Goal: Navigation & Orientation: Find specific page/section

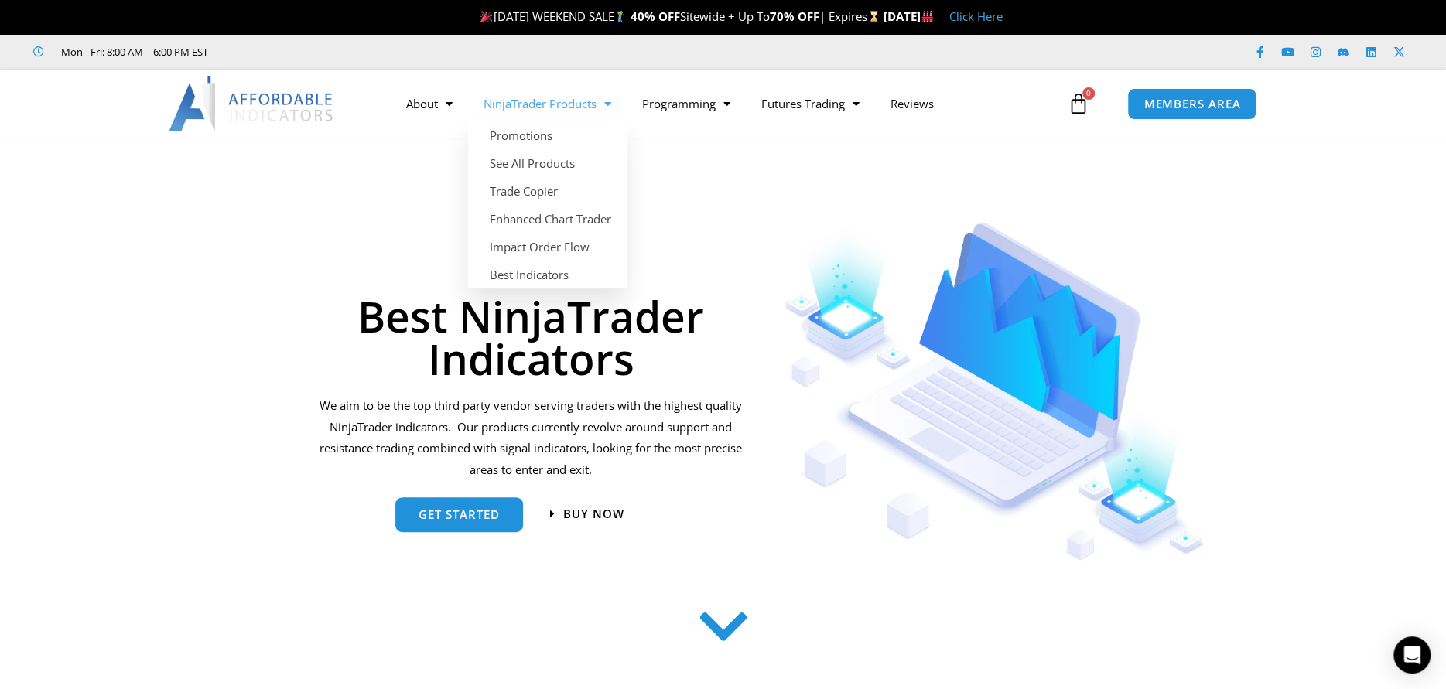
click at [532, 96] on link "NinjaTrader Products" at bounding box center [547, 104] width 159 height 36
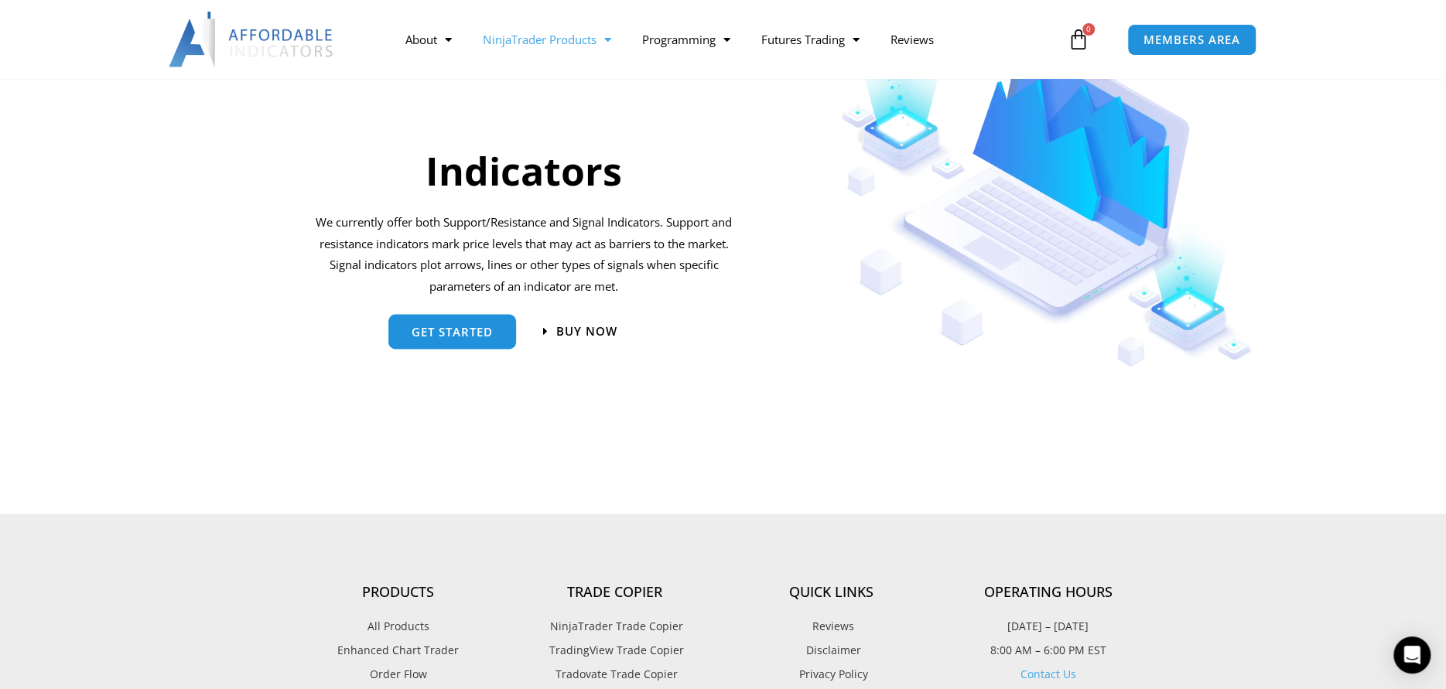
scroll to position [1650, 0]
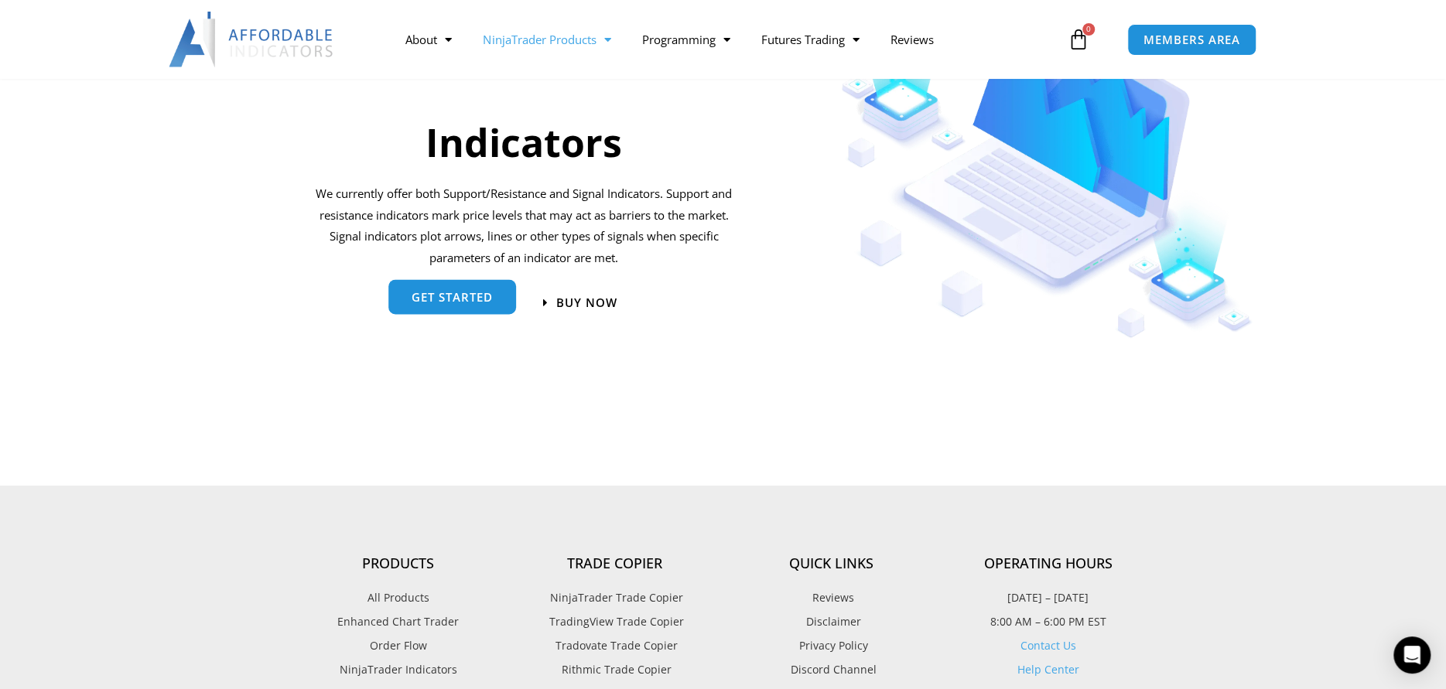
click at [474, 291] on span "get started" at bounding box center [451, 297] width 81 height 12
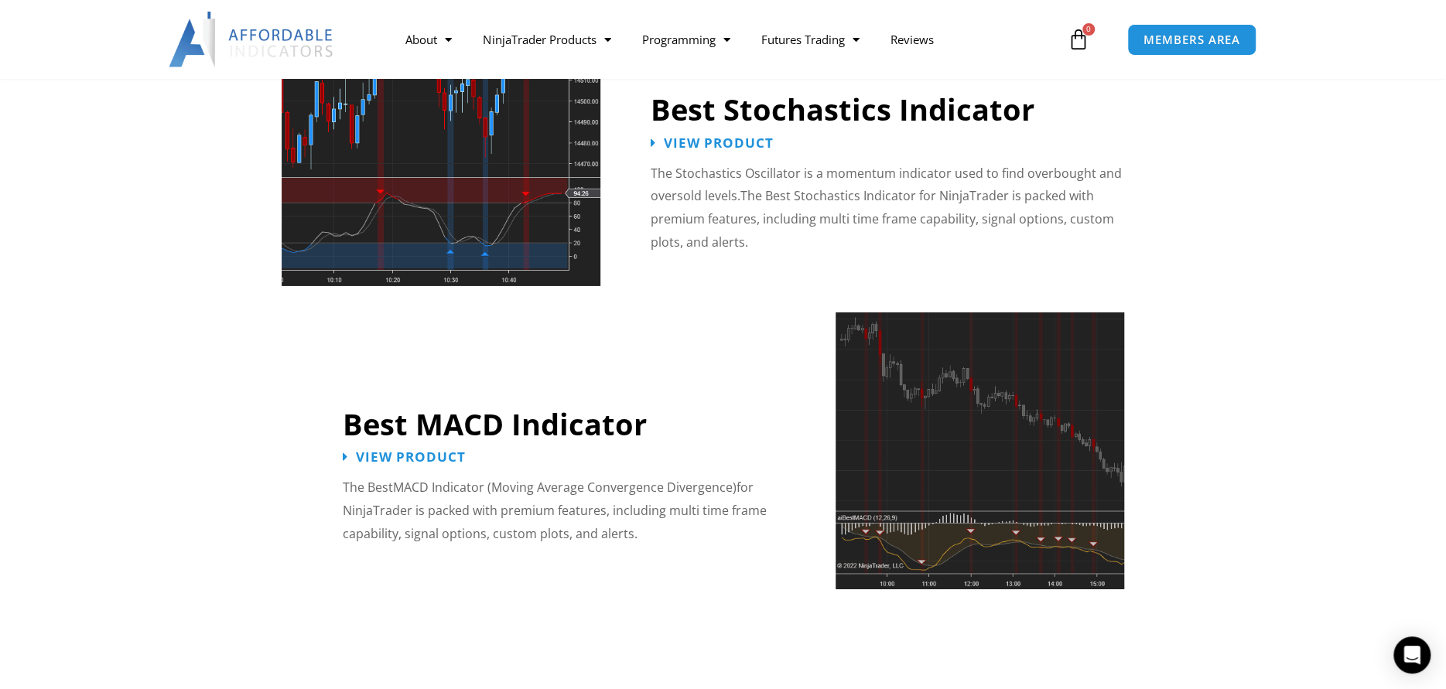
scroll to position [2887, 0]
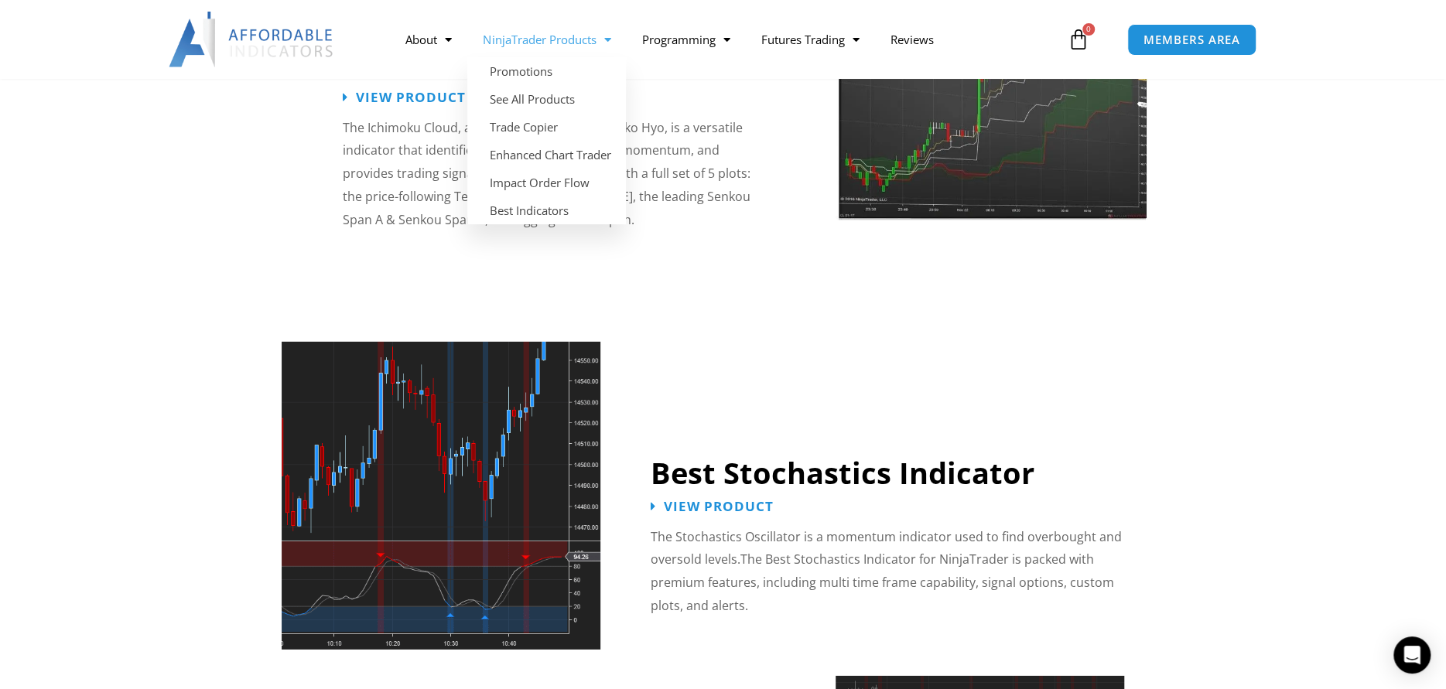
click at [544, 34] on link "NinjaTrader Products" at bounding box center [546, 40] width 159 height 36
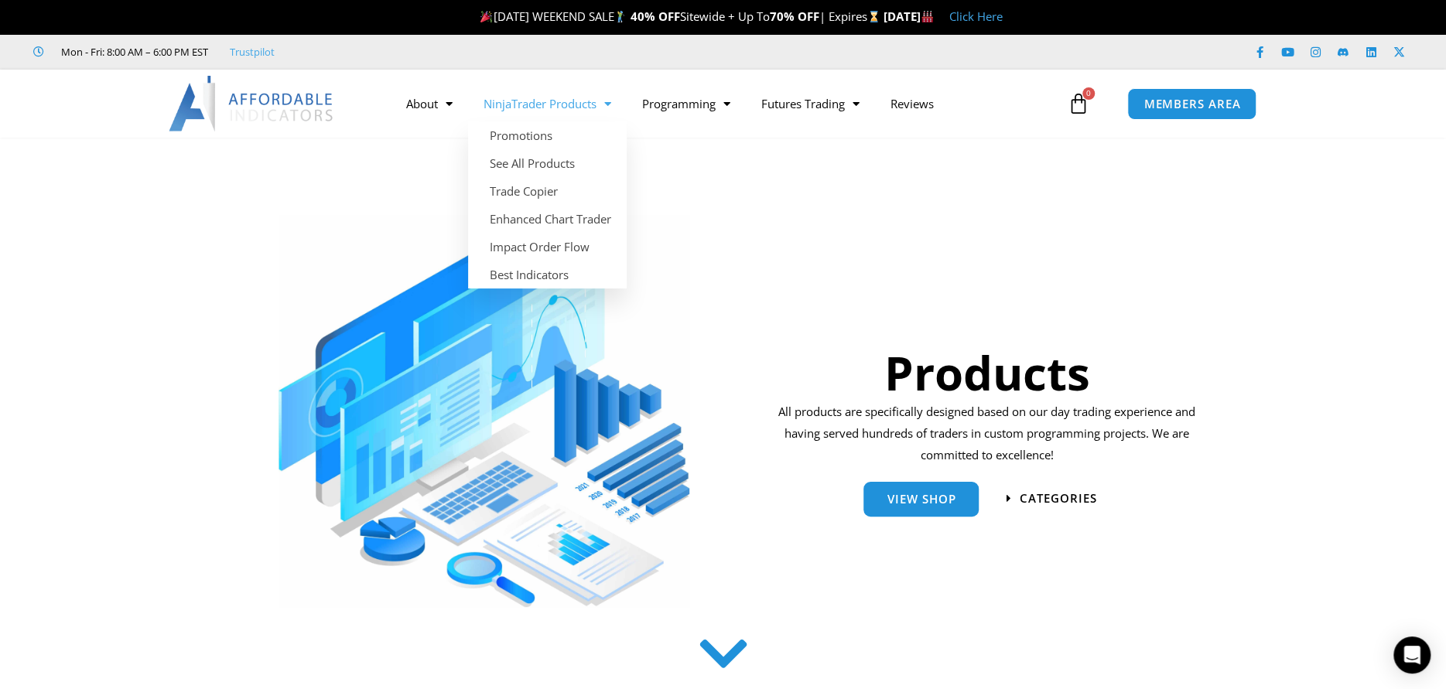
click at [608, 100] on span "Menu" at bounding box center [603, 103] width 15 height 27
click at [565, 159] on link "See All Products" at bounding box center [547, 163] width 159 height 28
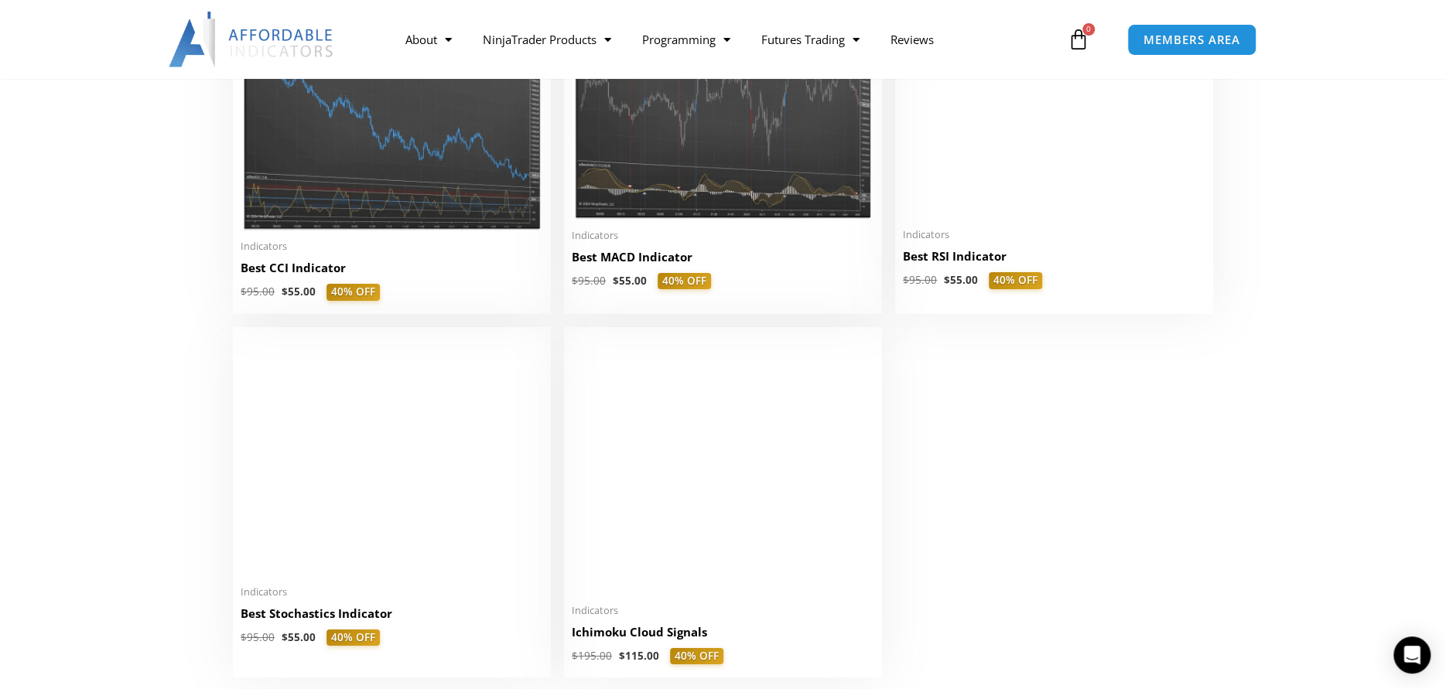
scroll to position [3506, 0]
